Goal: Transaction & Acquisition: Obtain resource

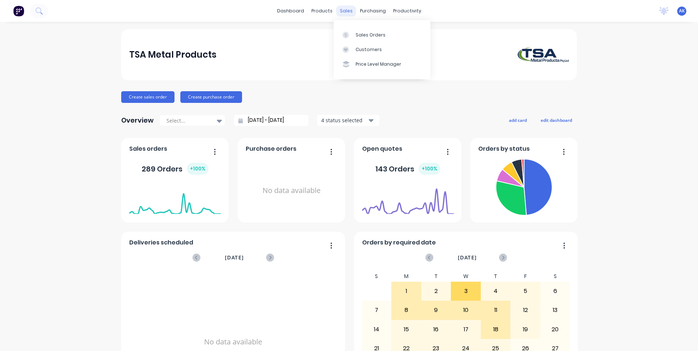
click at [342, 11] on div "sales" at bounding box center [346, 10] width 20 height 11
click at [365, 35] on div "Sales Orders" at bounding box center [371, 35] width 30 height 7
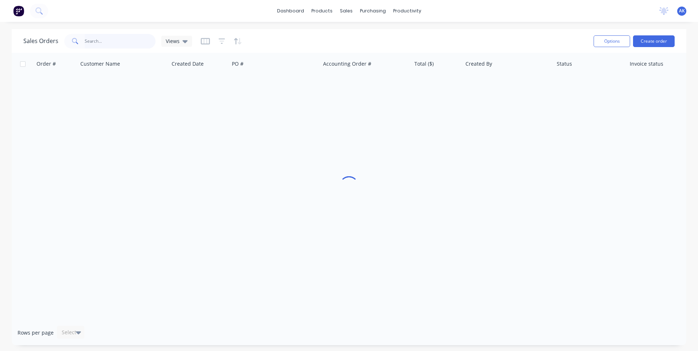
click at [101, 45] on input "text" at bounding box center [120, 41] width 71 height 15
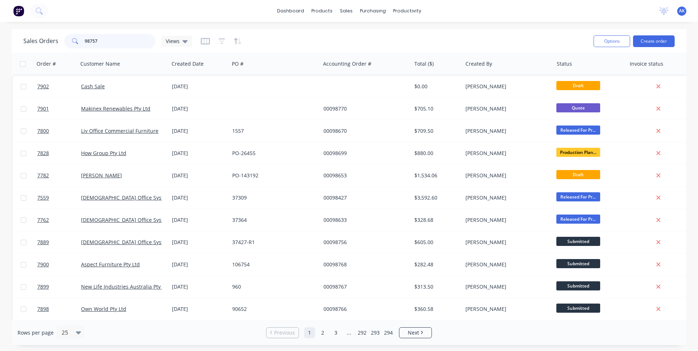
type input "98757"
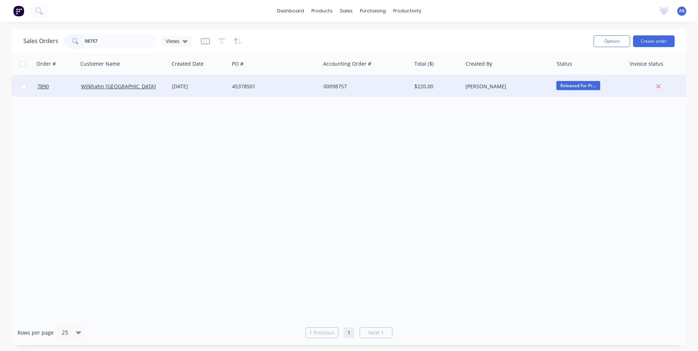
click at [210, 87] on div "[DATE]" at bounding box center [199, 86] width 54 height 7
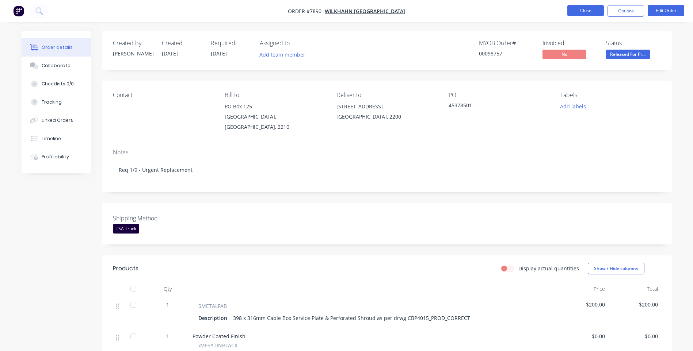
click at [596, 10] on button "Close" at bounding box center [585, 10] width 37 height 11
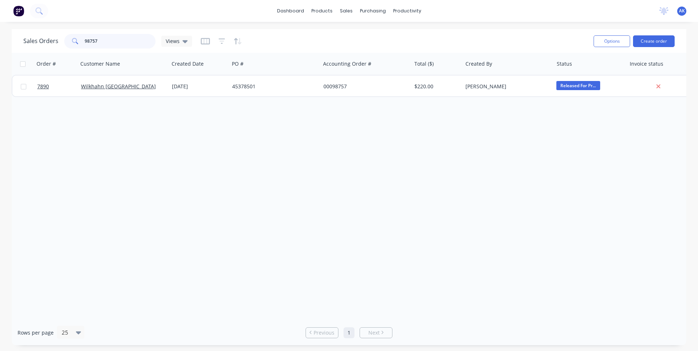
drag, startPoint x: 109, startPoint y: 46, endPoint x: 49, endPoint y: 41, distance: 59.7
click at [49, 41] on div "Sales Orders 98757 Views" at bounding box center [107, 41] width 169 height 15
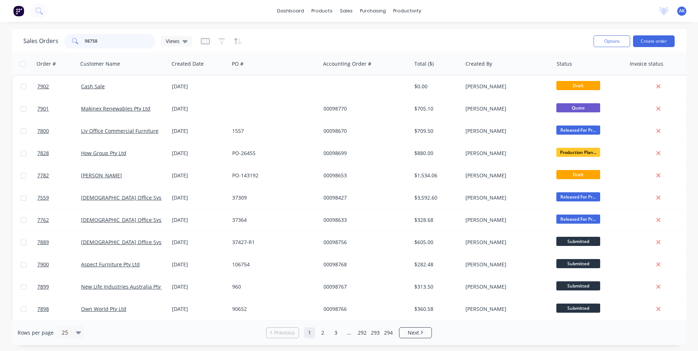
type input "98758"
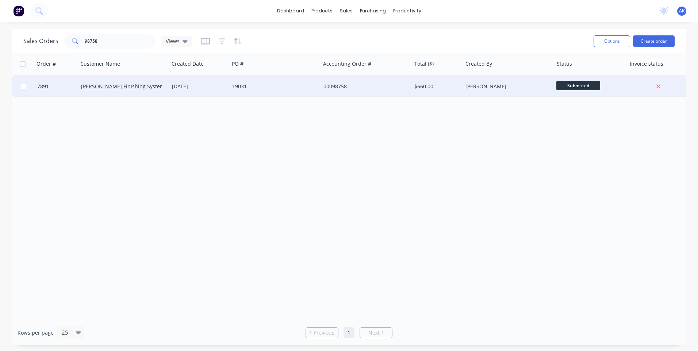
click at [210, 88] on div "[DATE]" at bounding box center [199, 86] width 54 height 7
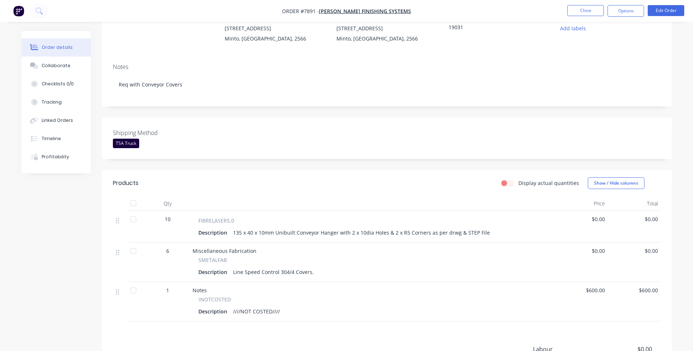
scroll to position [73, 0]
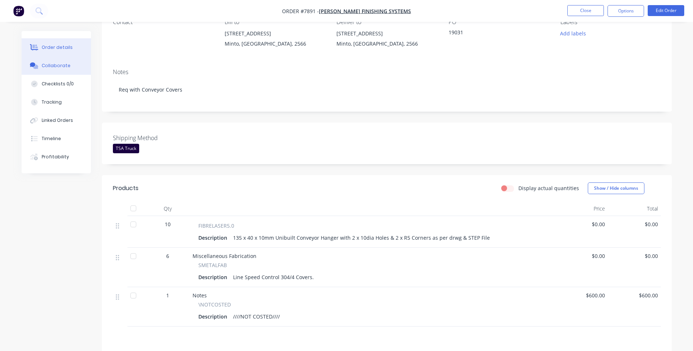
click at [48, 66] on div "Collaborate" at bounding box center [56, 65] width 29 height 7
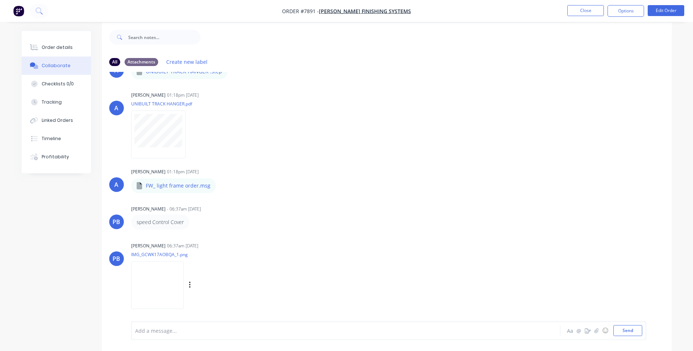
scroll to position [11, 0]
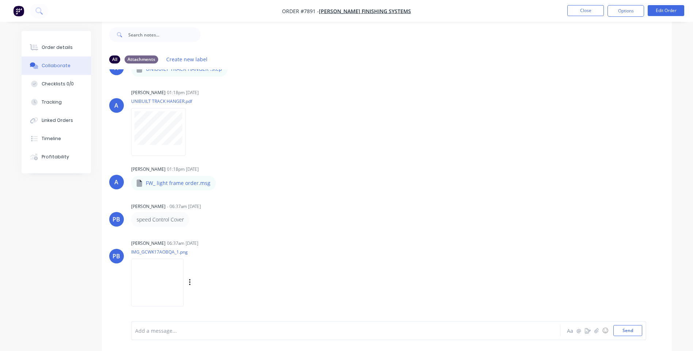
click at [171, 280] on img at bounding box center [157, 283] width 53 height 48
click at [221, 185] on icon "button" at bounding box center [222, 183] width 2 height 8
click at [245, 204] on button "Download" at bounding box center [270, 202] width 82 height 16
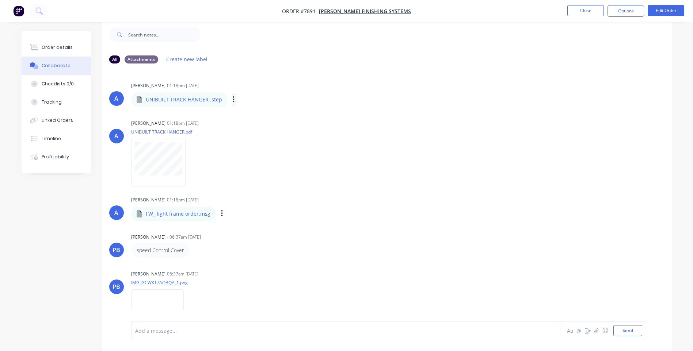
click at [233, 100] on icon "button" at bounding box center [233, 99] width 1 height 7
click at [233, 103] on icon "button" at bounding box center [234, 100] width 2 height 8
click at [233, 102] on icon "button" at bounding box center [234, 100] width 2 height 8
click at [249, 120] on button "Download" at bounding box center [281, 119] width 82 height 16
click at [451, 52] on div "All Attachments Create new label" at bounding box center [387, 59] width 570 height 20
